Goal: Find specific page/section: Find specific page/section

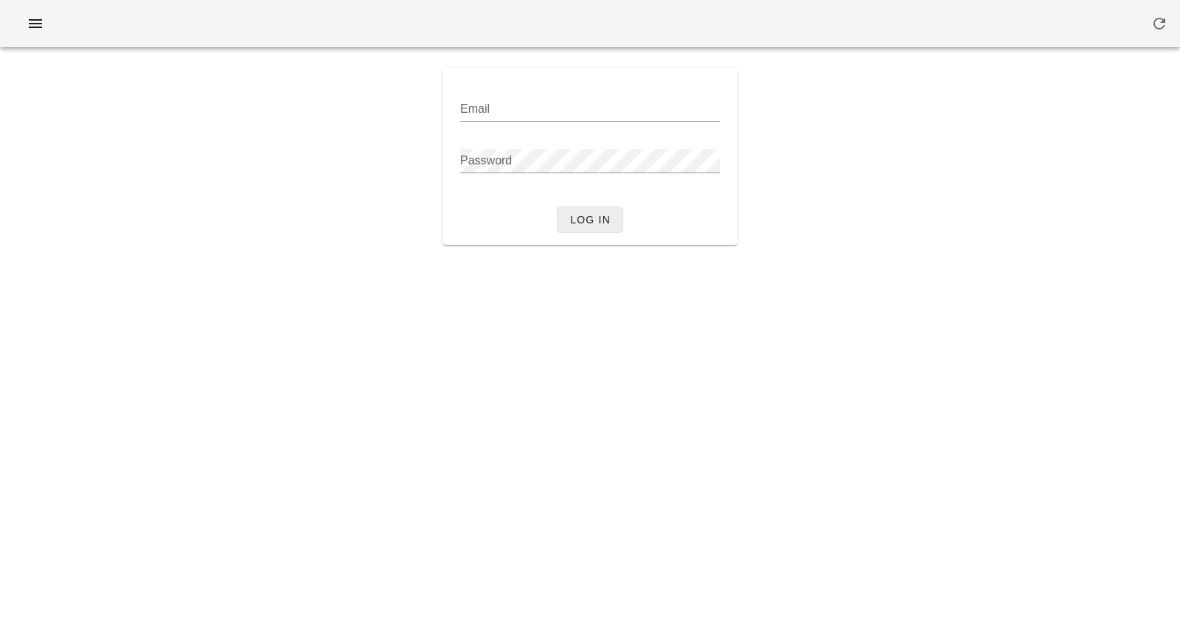
type input "[PERSON_NAME][EMAIL_ADDRESS][DOMAIN_NAME]"
click at [585, 218] on span "Log in" at bounding box center [589, 220] width 41 height 12
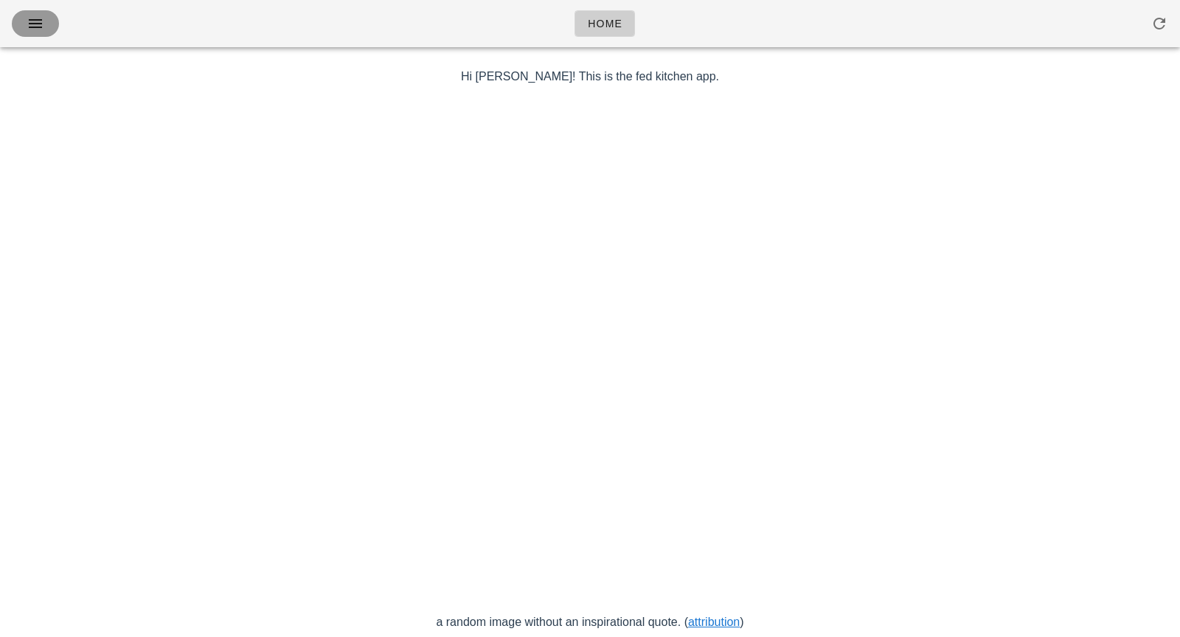
click at [31, 21] on icon "button" at bounding box center [36, 24] width 18 height 18
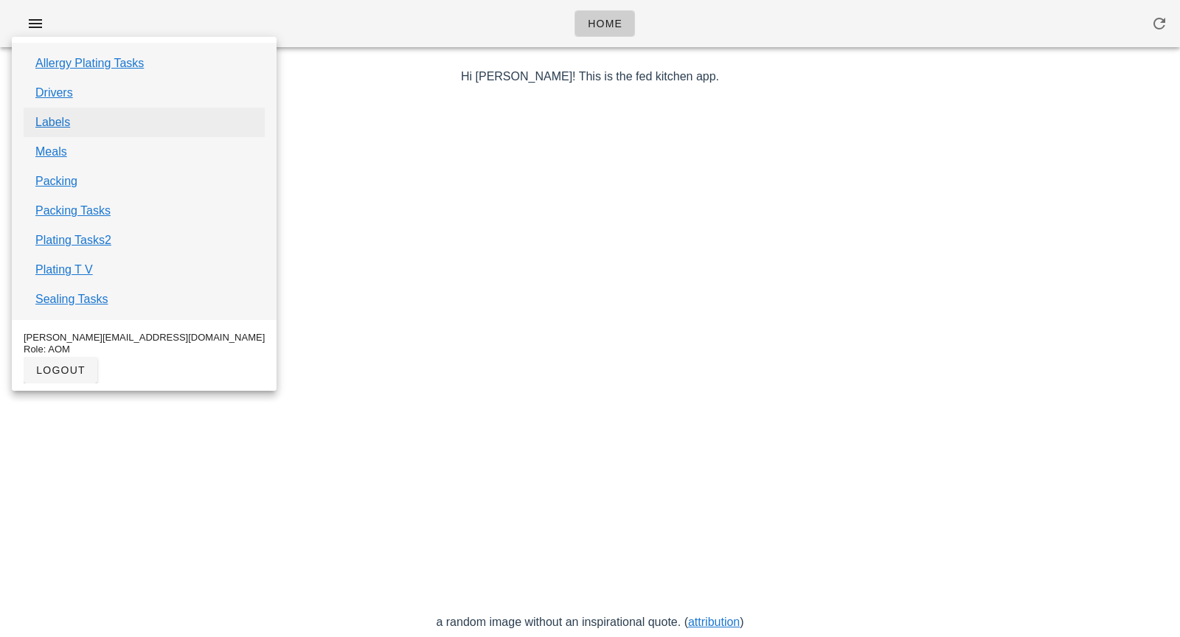
click at [58, 125] on link "Labels" at bounding box center [52, 123] width 35 height 18
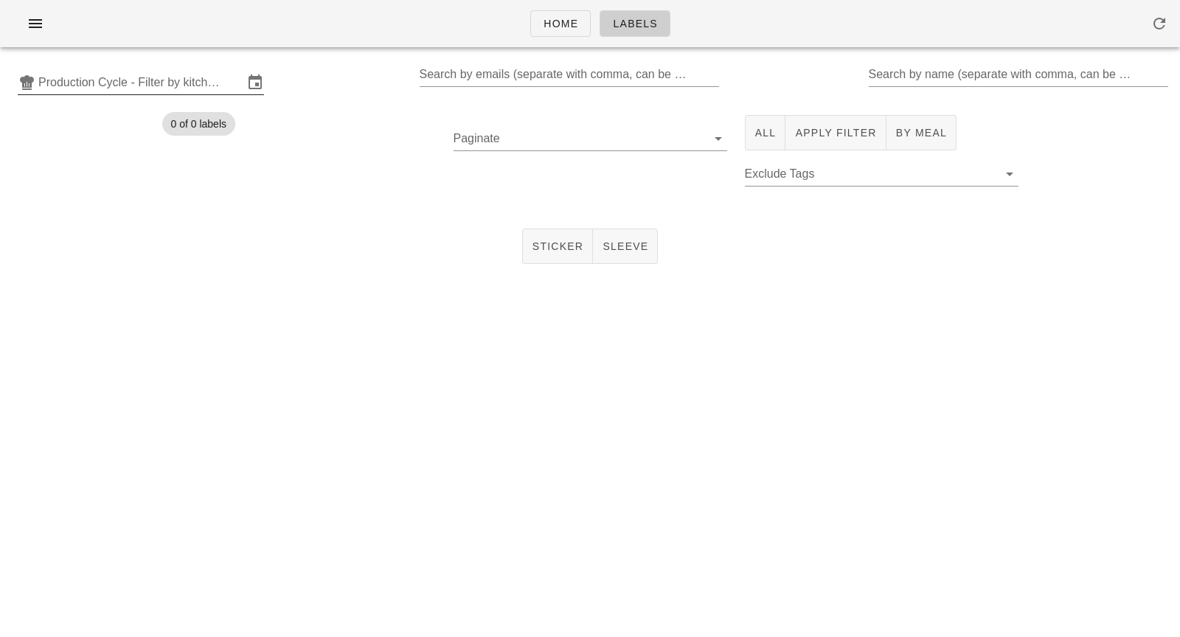
click at [194, 89] on input "Production Cycle - Filter by kitchen production schedules" at bounding box center [140, 83] width 205 height 24
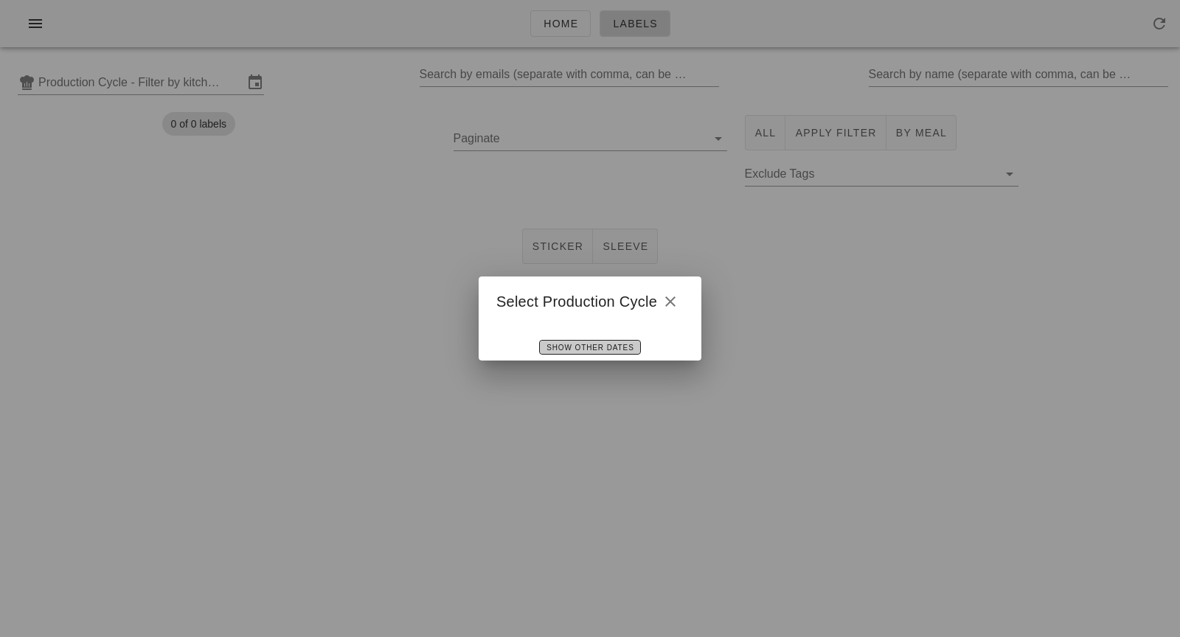
click at [616, 347] on span "Show Other Dates" at bounding box center [590, 348] width 88 height 8
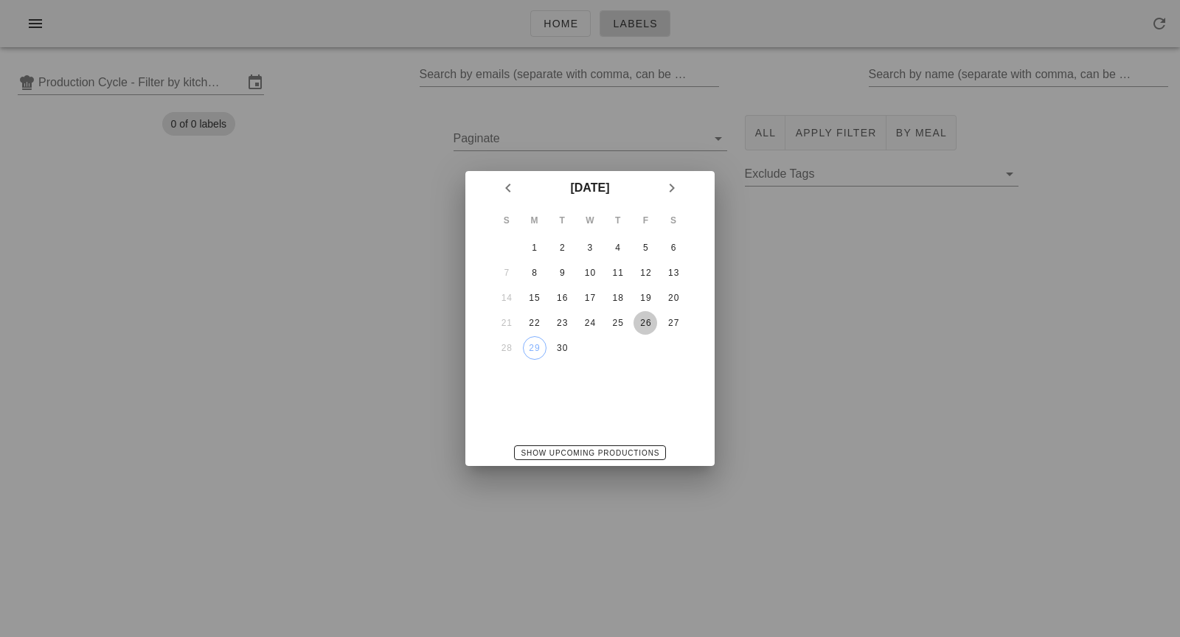
click at [653, 322] on div "26" at bounding box center [645, 323] width 24 height 10
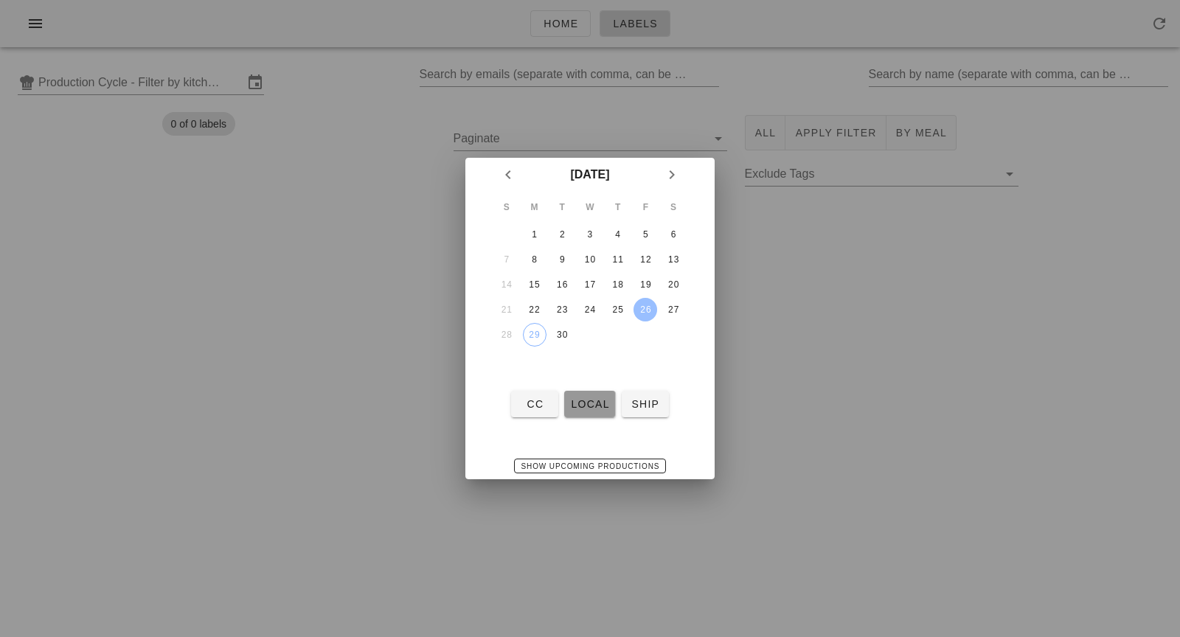
click at [595, 409] on span "local" at bounding box center [589, 404] width 39 height 12
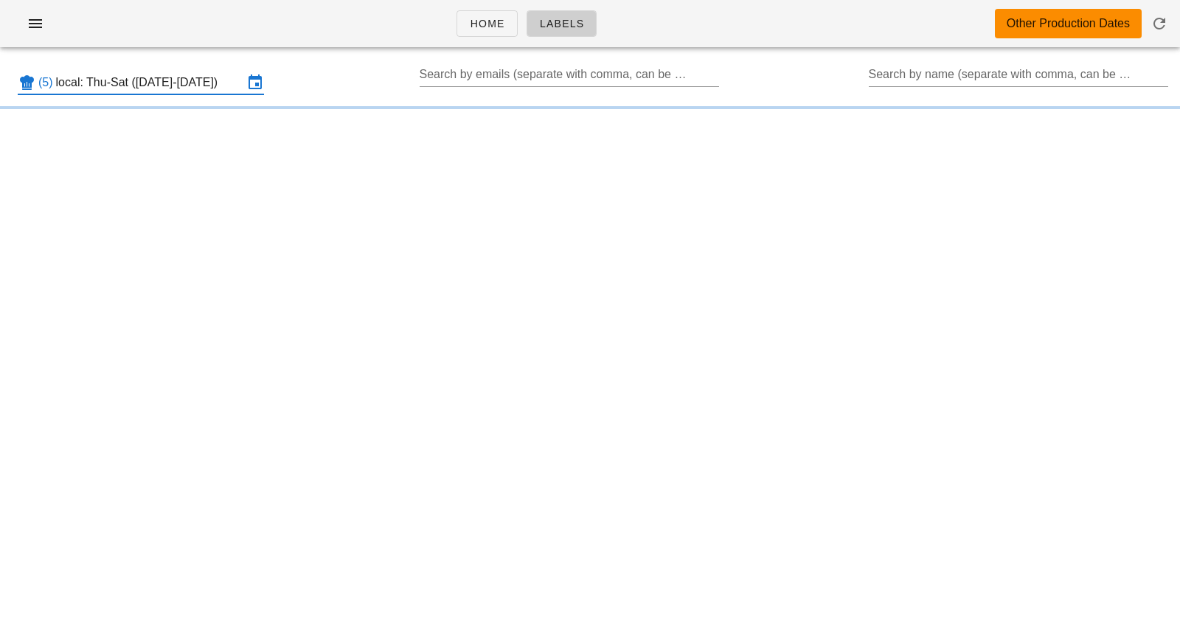
click at [226, 86] on input "local: Thu-Sat ([DATE]-[DATE])" at bounding box center [149, 83] width 187 height 24
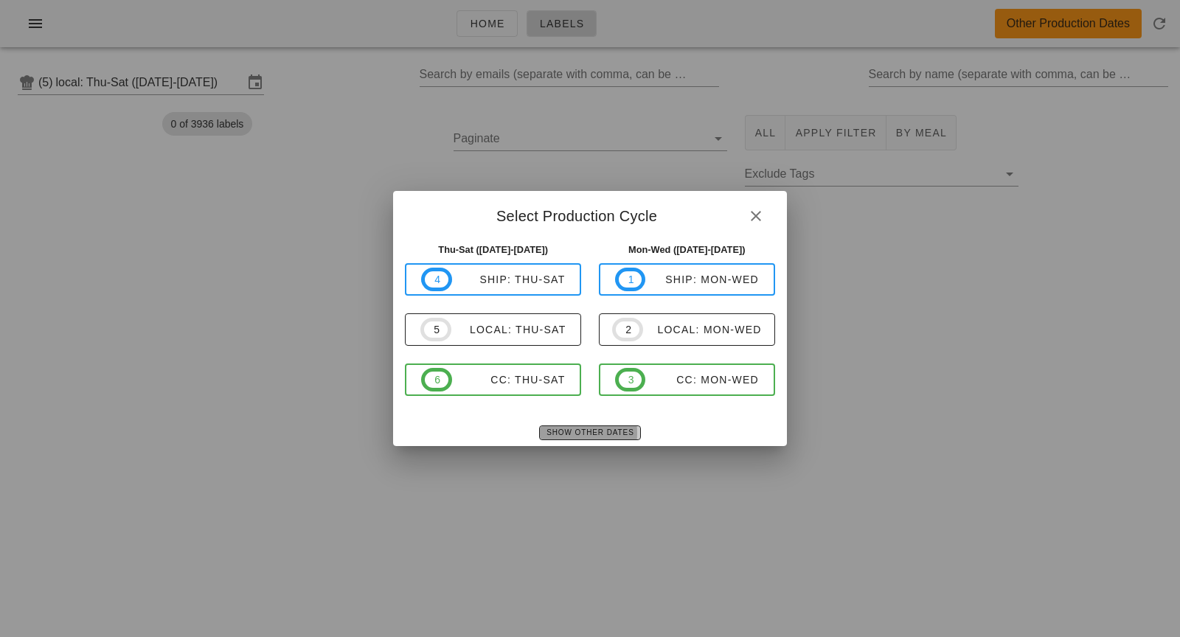
click at [596, 432] on span "Show Other Dates" at bounding box center [590, 432] width 88 height 8
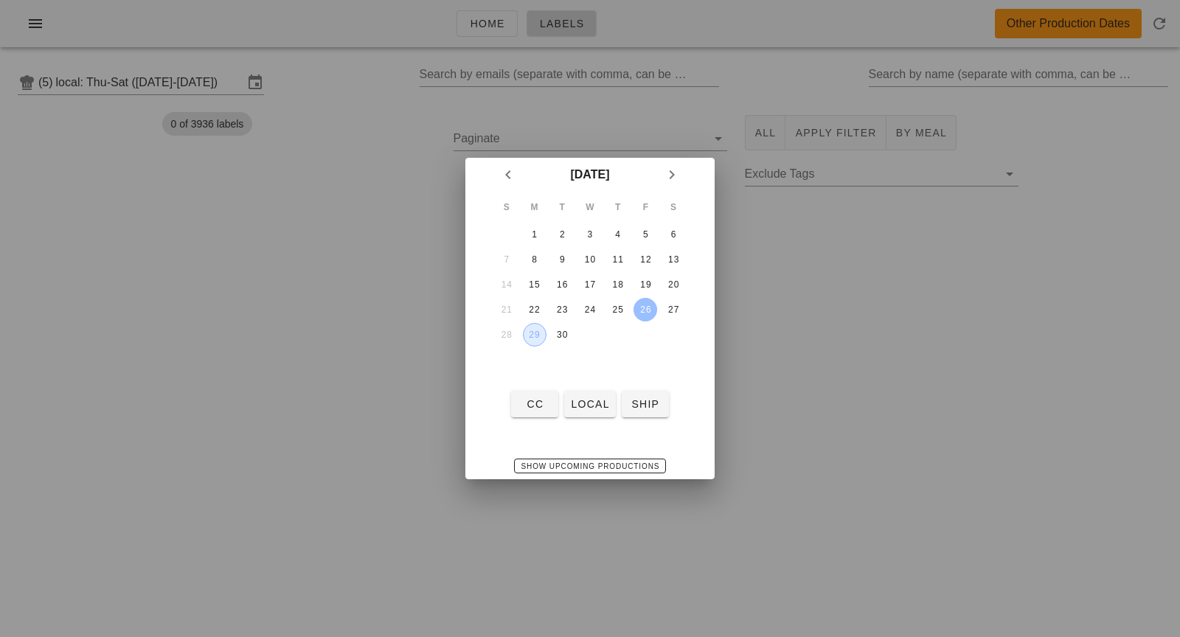
click at [532, 332] on div "29" at bounding box center [535, 335] width 22 height 10
click at [596, 411] on button "local" at bounding box center [589, 404] width 51 height 27
type input "local: Mon-Wed ([DATE]-[DATE])"
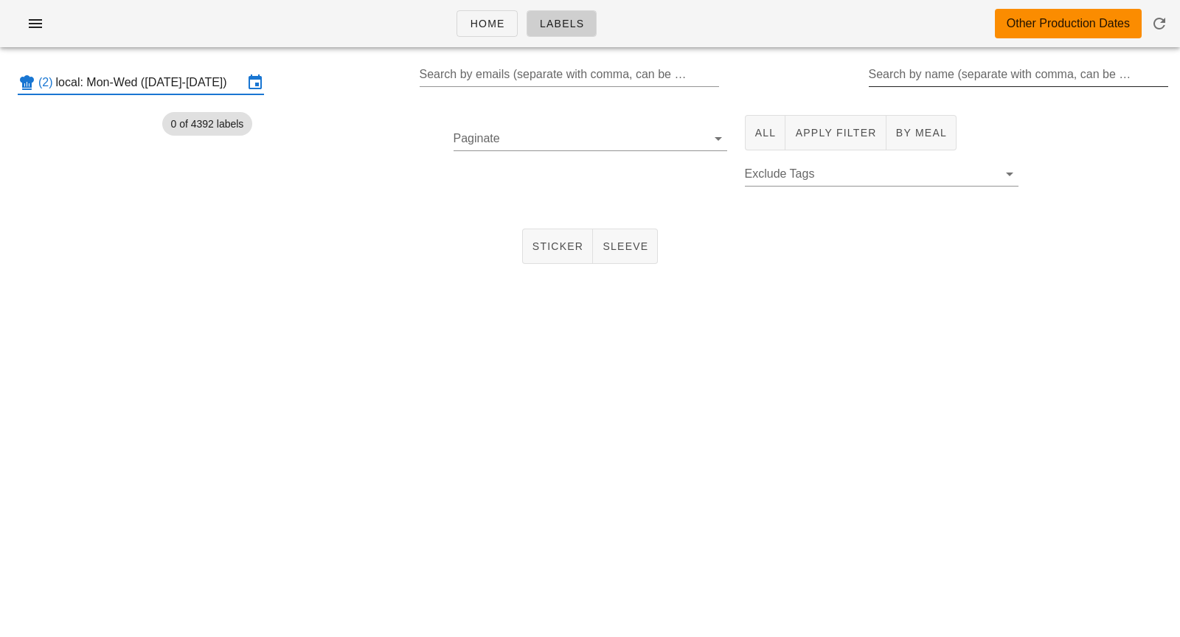
click at [940, 85] on input "Search by name (separate with comma, can be partial)" at bounding box center [1017, 75] width 297 height 24
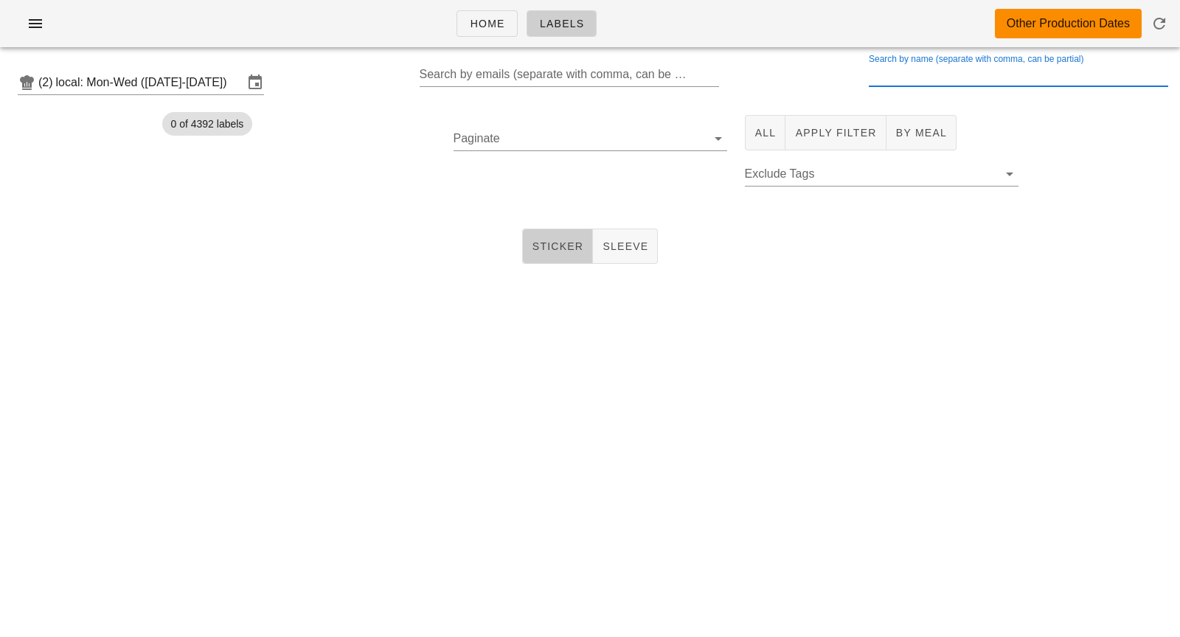
click at [558, 255] on button "Sticker" at bounding box center [558, 246] width 72 height 35
click at [935, 72] on div "Search by name (separate with comma, can be partial)" at bounding box center [1017, 75] width 297 height 24
type input "Sanzhar"
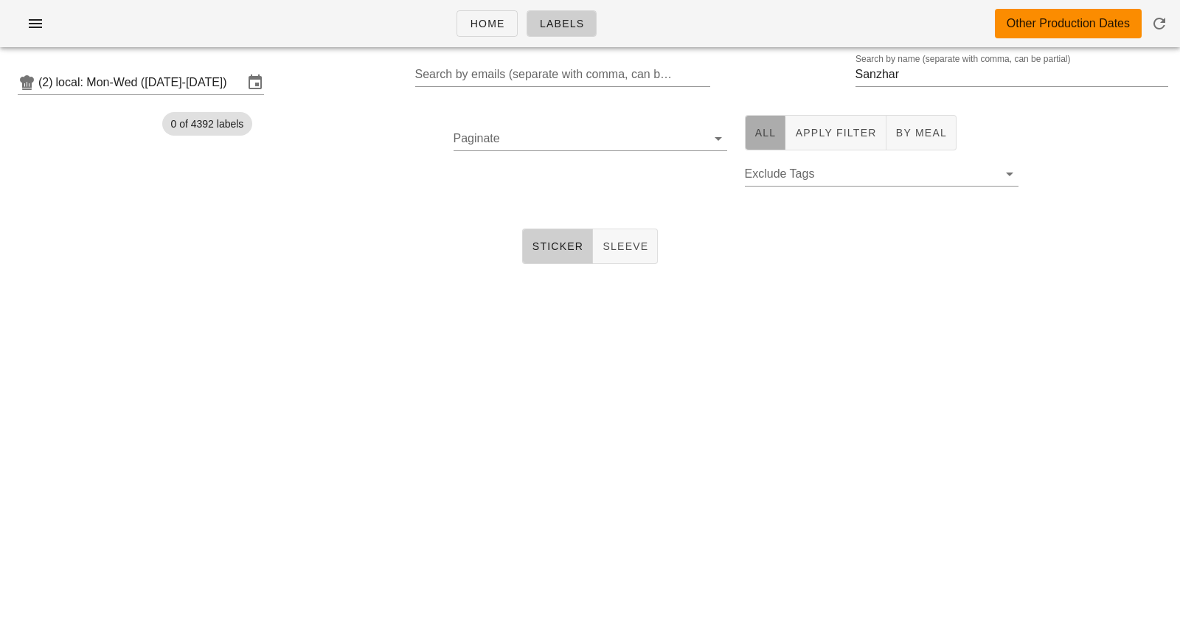
click at [766, 136] on span "All" at bounding box center [765, 133] width 22 height 12
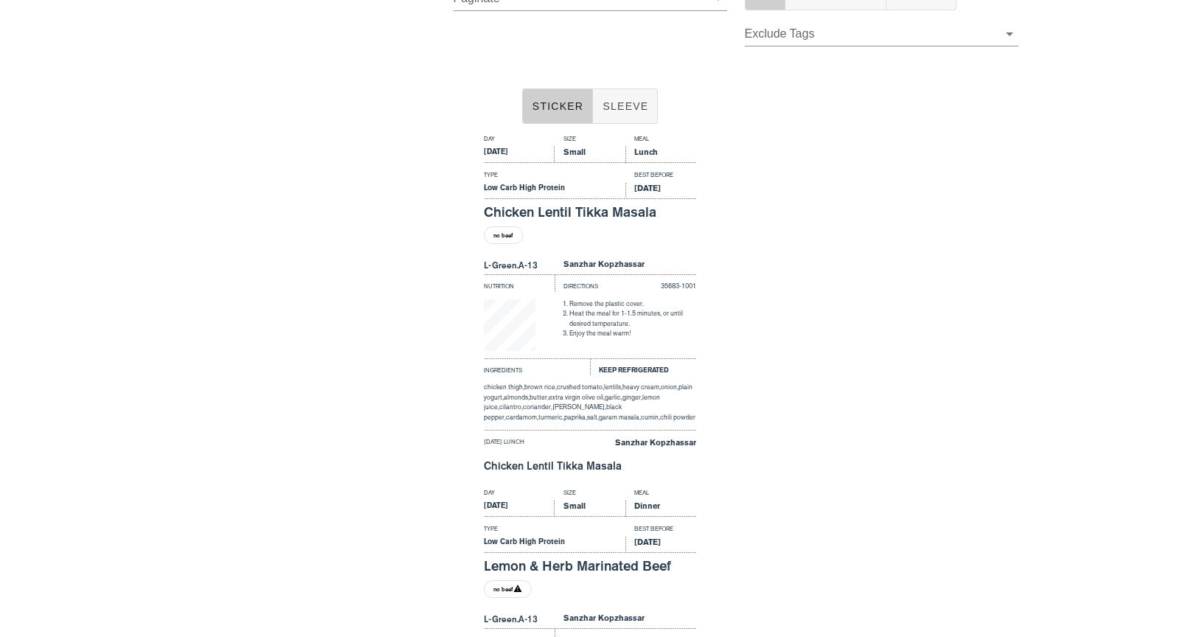
scroll to position [141, 0]
click at [583, 262] on div "Sanzhar Kopzhassar" at bounding box center [626, 266] width 142 height 16
drag, startPoint x: 650, startPoint y: 262, endPoint x: 560, endPoint y: 261, distance: 90.7
click at [560, 261] on div "Sanzhar Kopzhassar" at bounding box center [626, 266] width 142 height 16
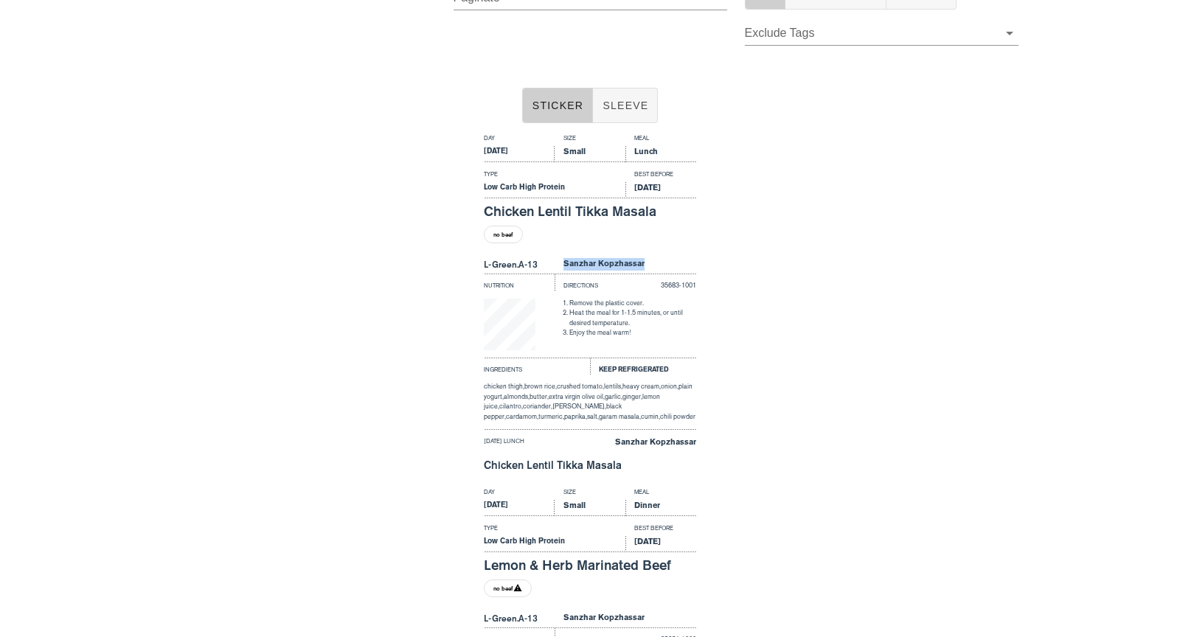
copy div "Sanzhar Kopzhassar"
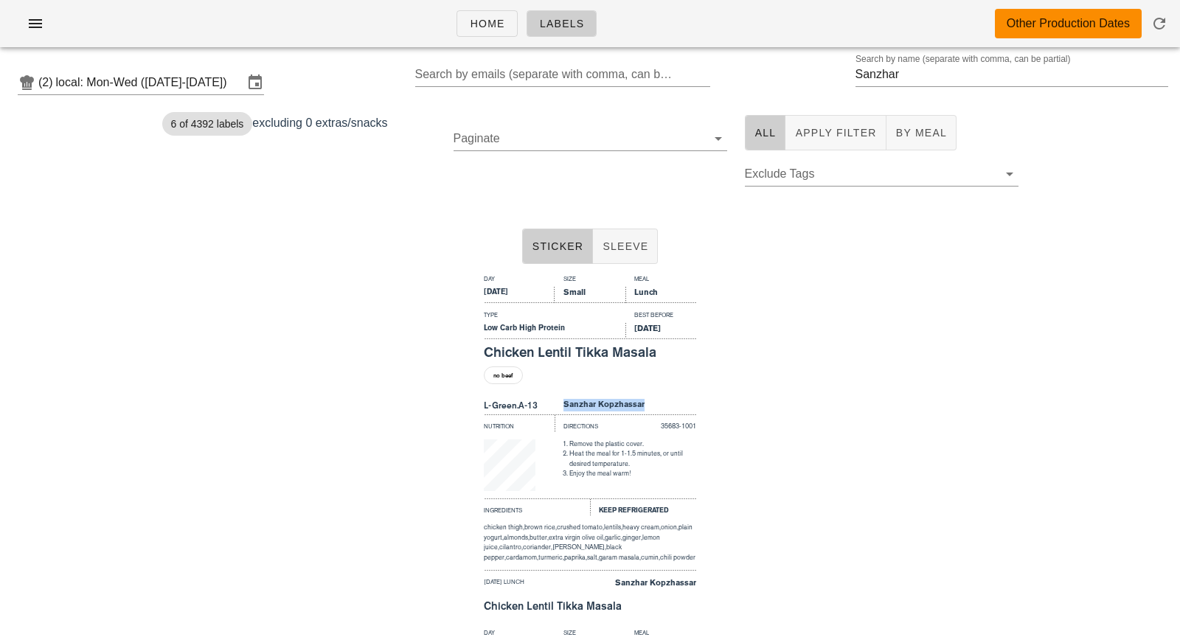
click at [818, 410] on div "Day Size Meal [DATE] Small Lunch Type Best Before Low Carb High Protein [DATE] …" at bounding box center [590, 447] width 1180 height 354
